Goal: Find specific page/section: Find specific page/section

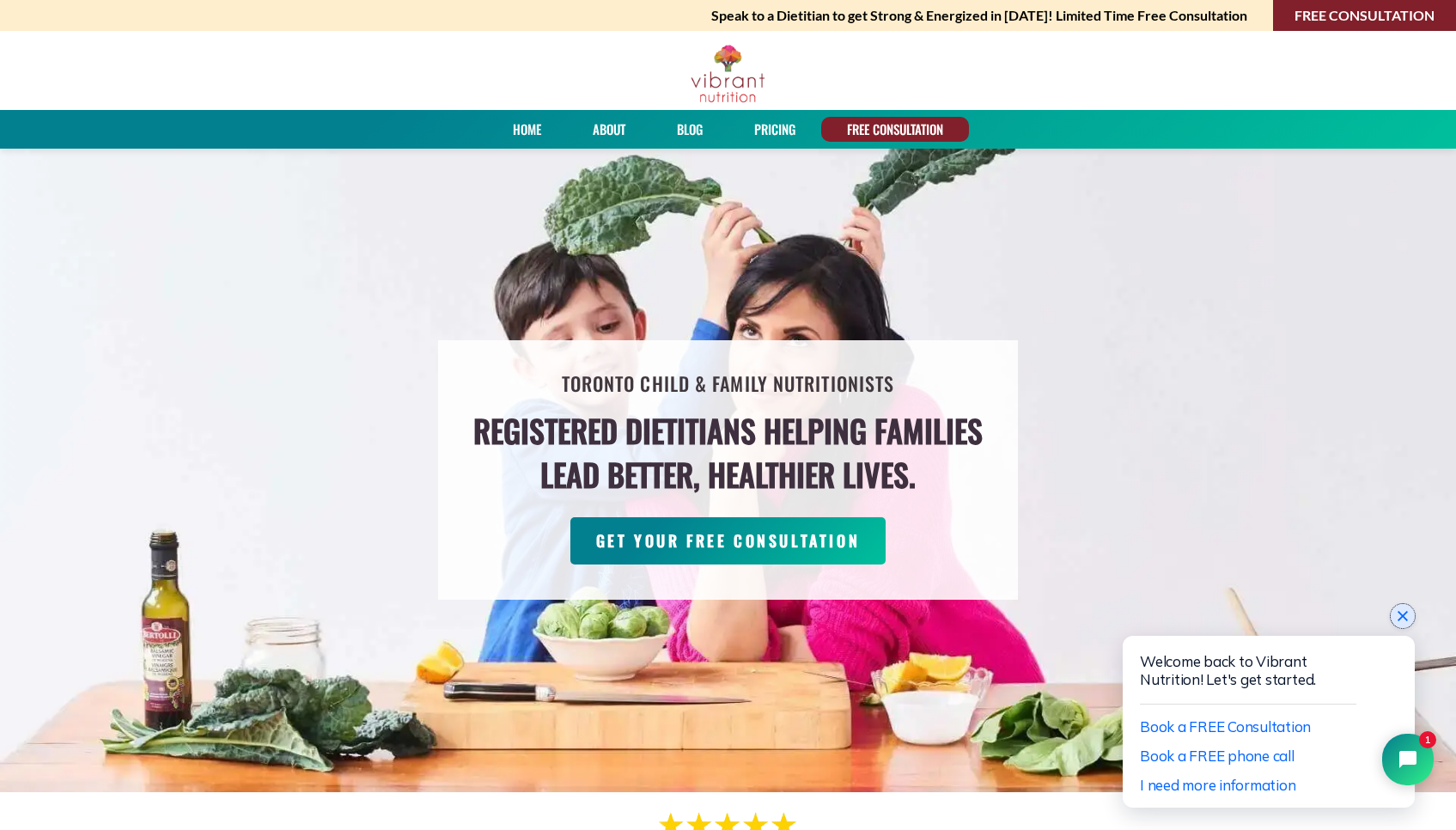
click at [1402, 620] on icon "Close chat widget" at bounding box center [1402, 615] width 17 height 17
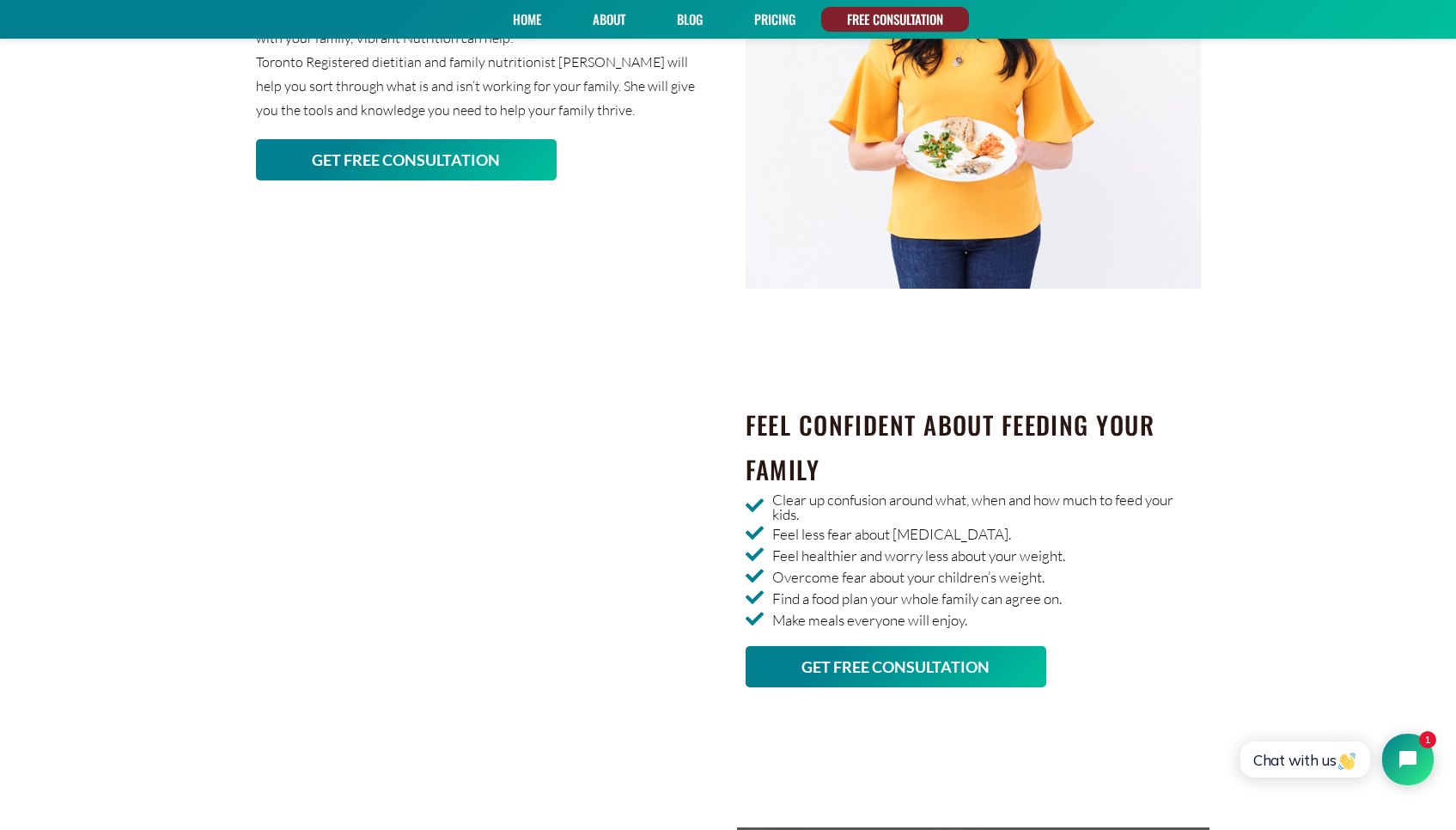
scroll to position [2268, 0]
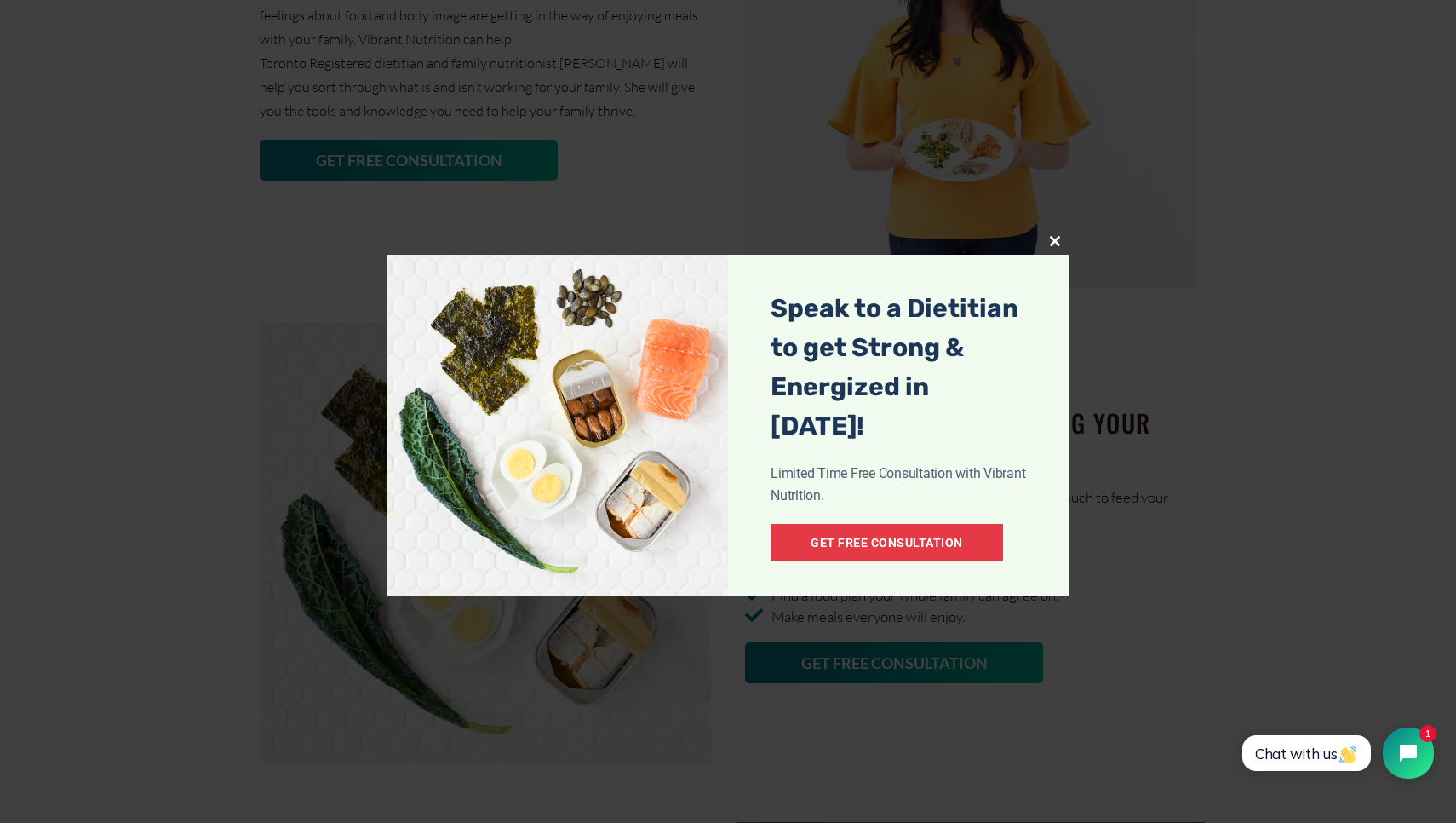
click at [1058, 238] on span at bounding box center [1055, 241] width 27 height 11
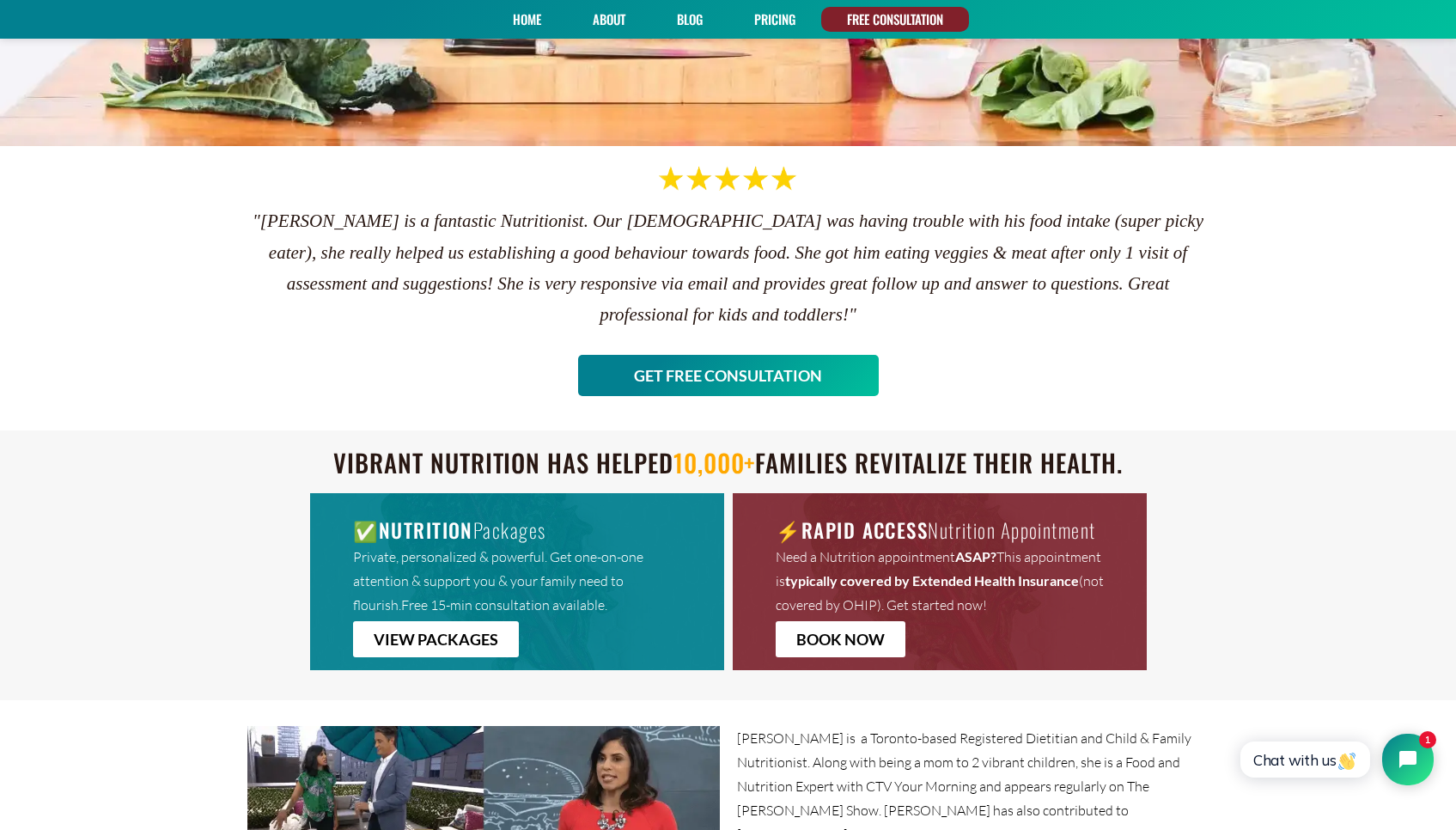
scroll to position [428, 0]
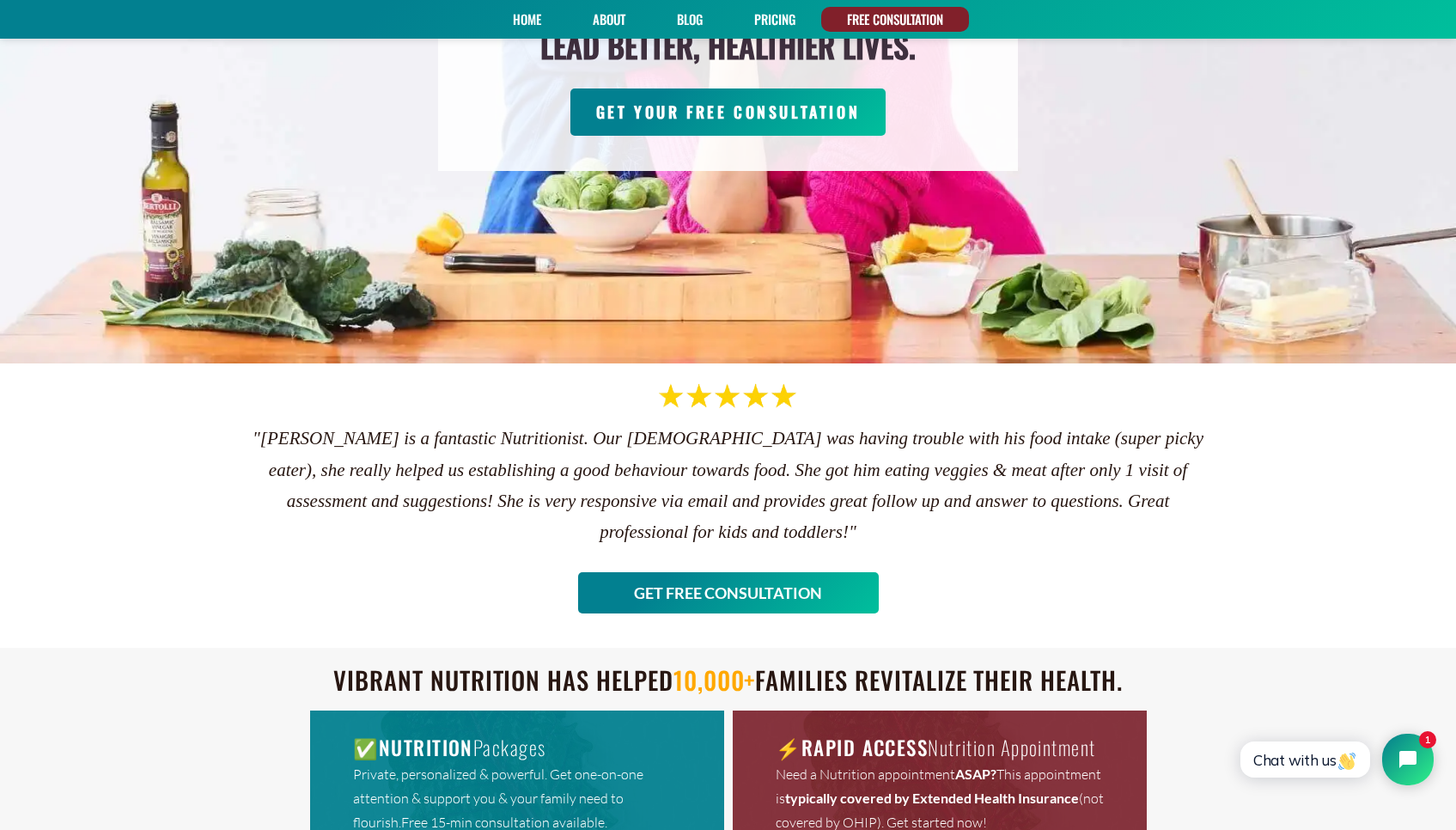
click at [1080, 185] on div "Toronto Child & Family Nutritionists Registered Dietitians helping families lea…" at bounding box center [728, 42] width 1456 height 645
click at [667, 13] on li "Blog" at bounding box center [690, 19] width 78 height 25
click at [679, 17] on link "Blog" at bounding box center [690, 19] width 38 height 25
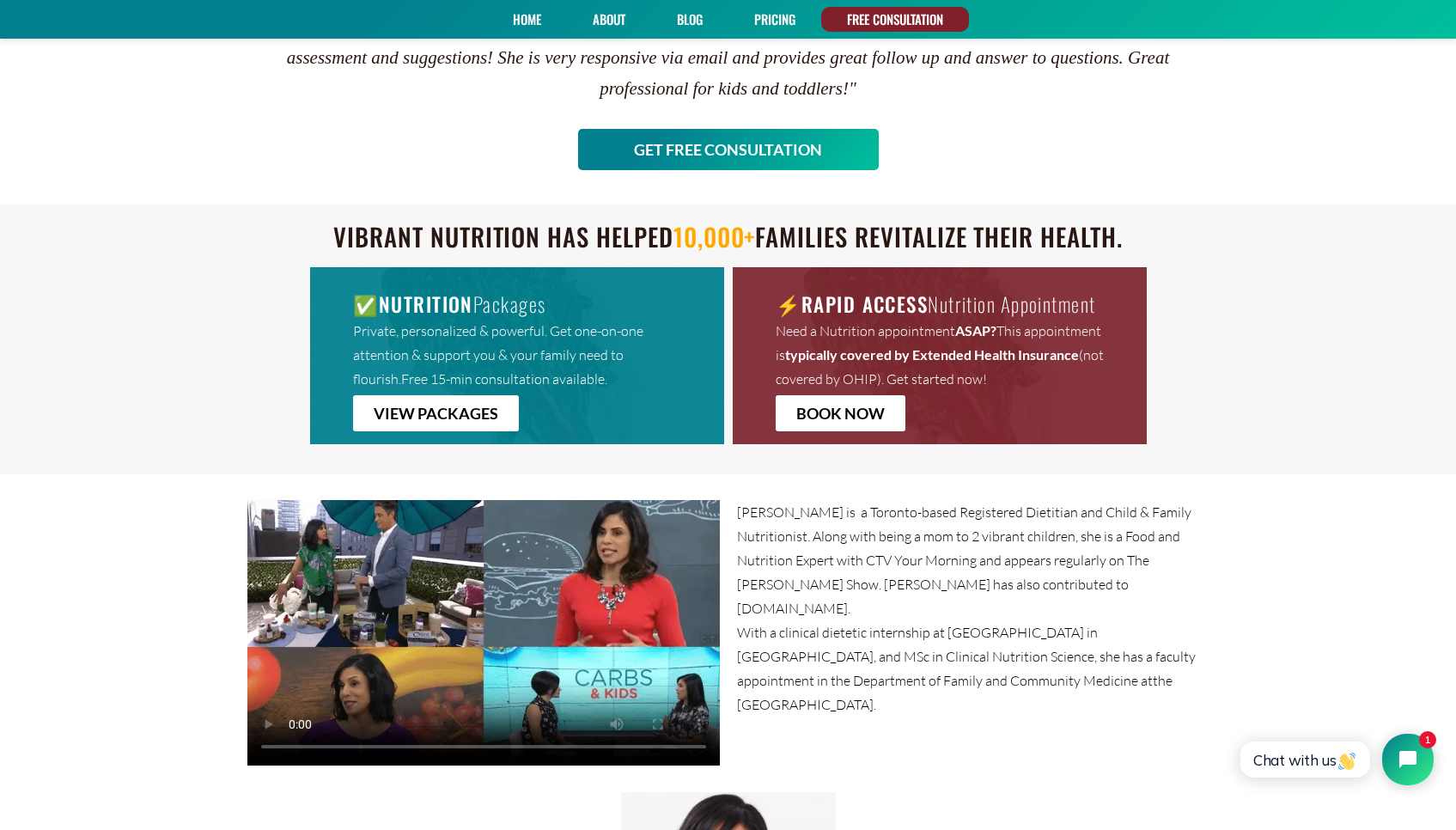
scroll to position [870, 0]
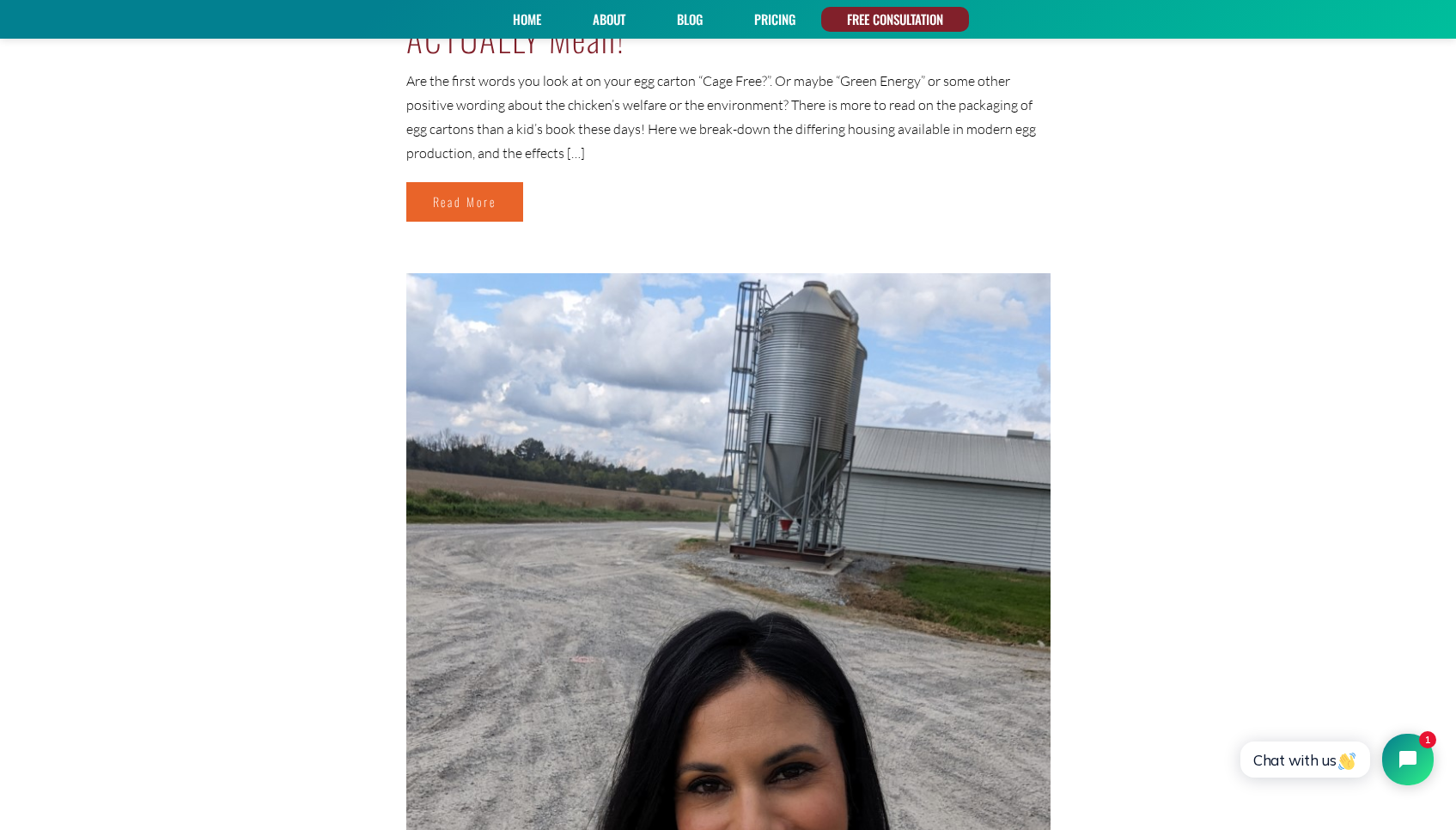
scroll to position [417, 0]
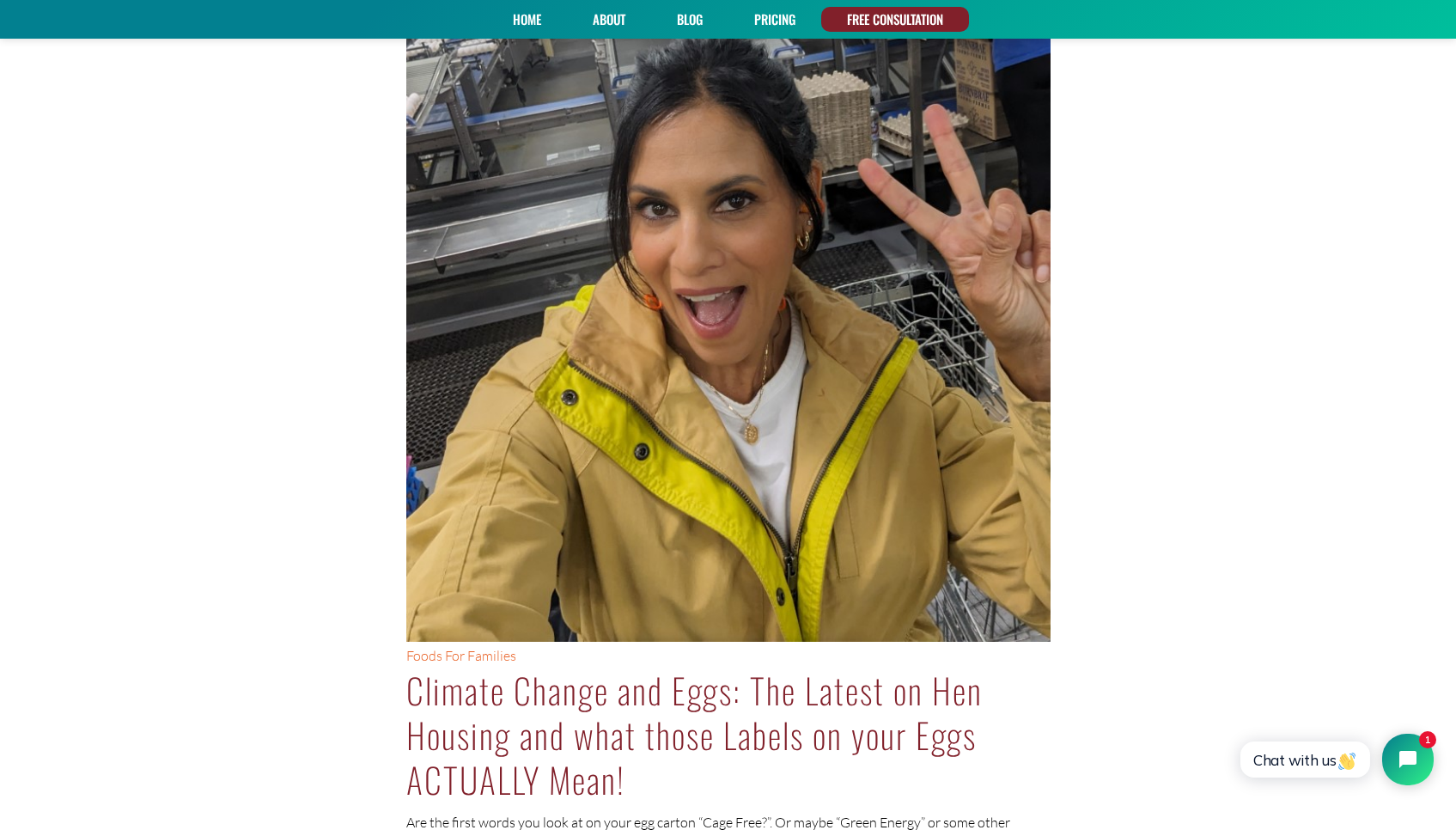
click at [766, 16] on link "PRICING" at bounding box center [774, 19] width 53 height 25
